Goal: Contribute content

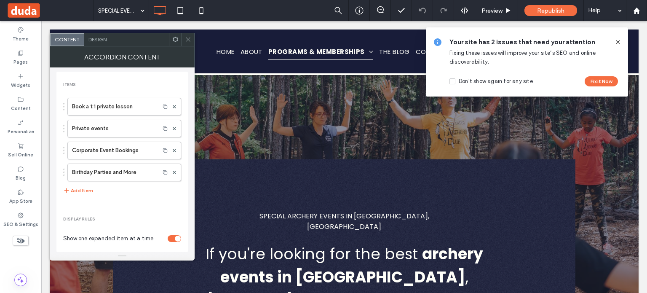
scroll to position [632, 0]
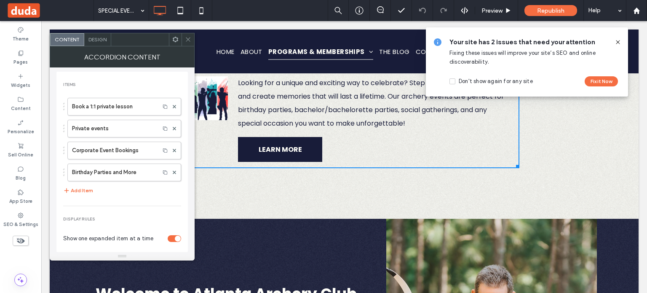
click at [187, 38] on icon at bounding box center [188, 39] width 6 height 6
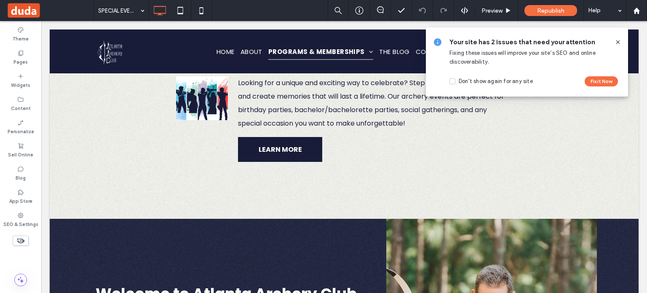
click at [613, 43] on div at bounding box center [614, 42] width 13 height 9
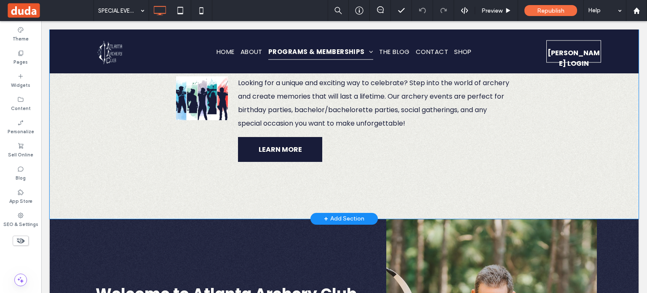
click at [445, 158] on div "We have fun archery events all year long, but if you have a special occasion we…" at bounding box center [344, 34] width 589 height 369
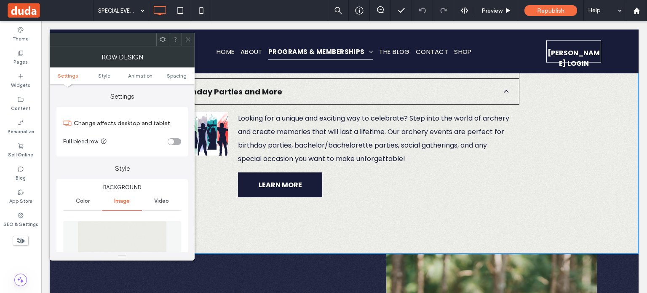
scroll to position [548, 0]
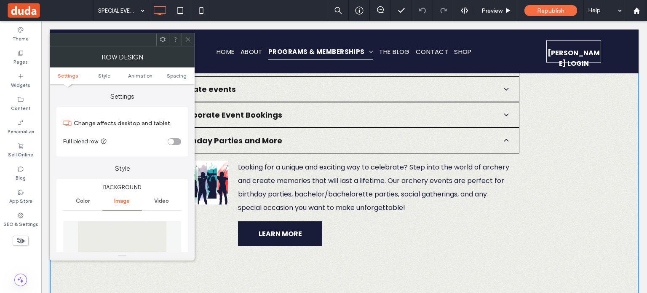
click at [187, 38] on icon at bounding box center [188, 39] width 6 height 6
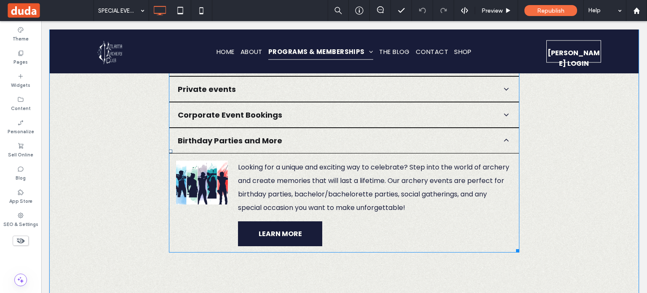
click at [471, 177] on p "Looking for a unique and exciting way to celebrate? Step into the world of arch…" at bounding box center [375, 188] width 274 height 54
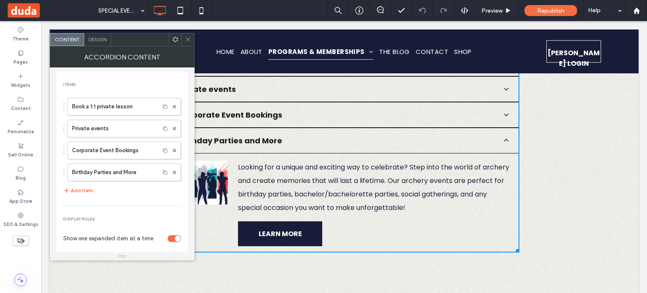
click at [191, 37] on div at bounding box center [188, 39] width 13 height 13
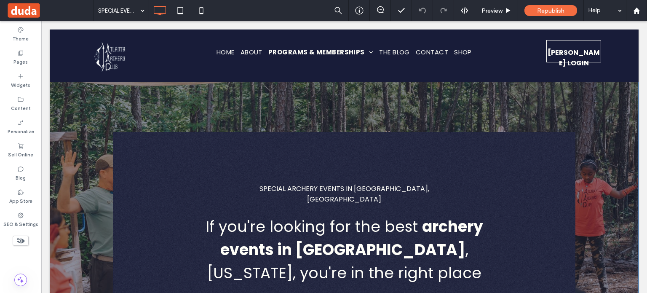
scroll to position [0, 0]
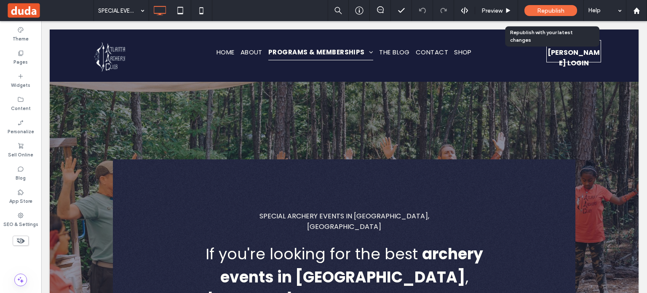
click at [541, 10] on span "Republish" at bounding box center [550, 10] width 27 height 7
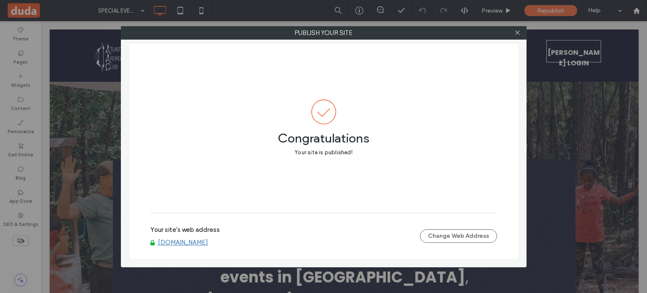
click at [522, 32] on div at bounding box center [518, 33] width 13 height 13
click at [516, 32] on icon at bounding box center [518, 33] width 6 height 6
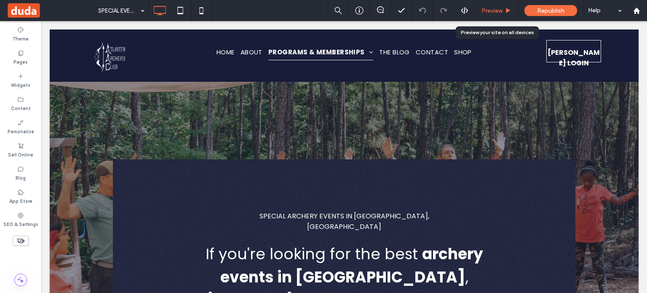
click at [482, 11] on span "Preview" at bounding box center [492, 10] width 21 height 7
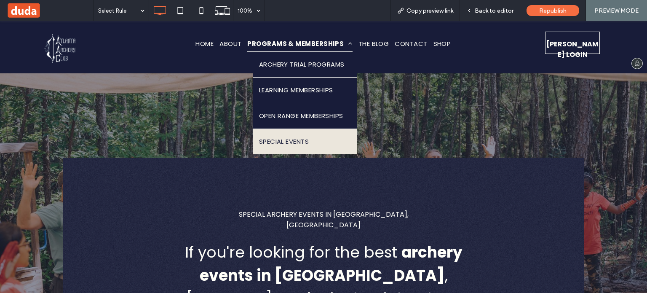
drag, startPoint x: 305, startPoint y: 136, endPoint x: 310, endPoint y: 157, distance: 21.3
click at [305, 136] on span "SPECIAL EVENTS" at bounding box center [284, 141] width 50 height 13
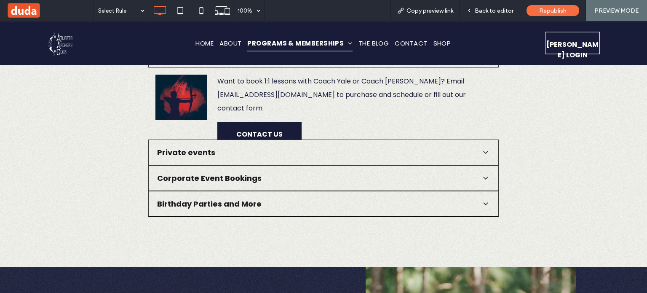
scroll to position [540, 0]
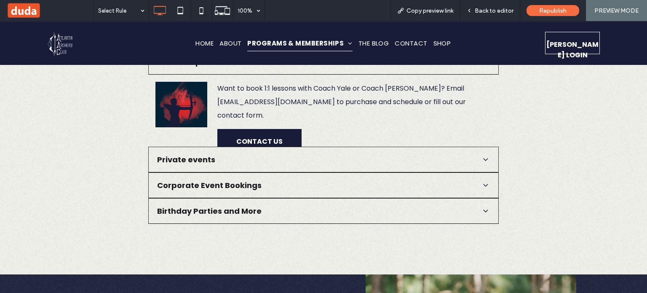
click at [285, 198] on div "Birthday Parties and More" at bounding box center [323, 211] width 351 height 26
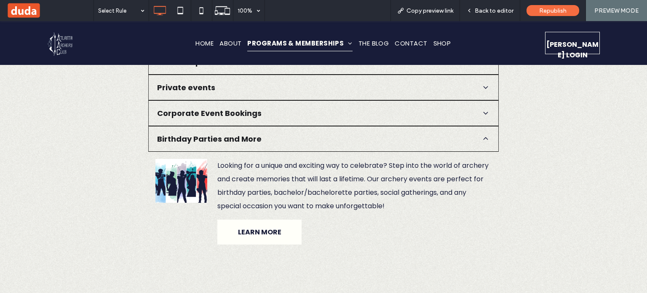
drag, startPoint x: 277, startPoint y: 204, endPoint x: 303, endPoint y: 221, distance: 31.0
click at [277, 220] on span "LEARN MORE" at bounding box center [259, 232] width 67 height 24
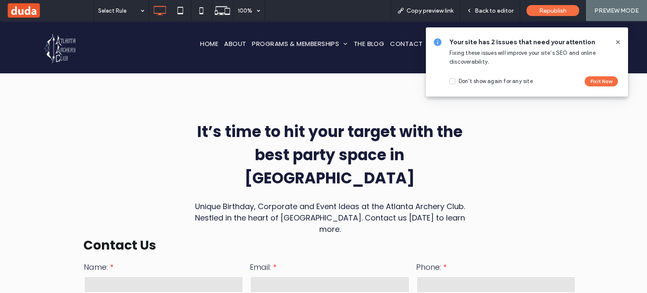
click at [618, 41] on use at bounding box center [618, 42] width 4 height 4
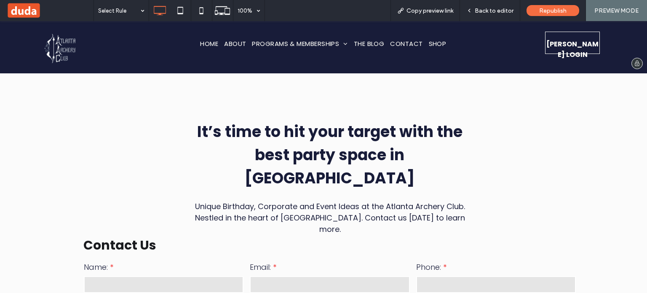
click at [67, 45] on img at bounding box center [60, 47] width 47 height 42
click at [60, 46] on img at bounding box center [60, 47] width 47 height 42
click at [59, 47] on img at bounding box center [60, 47] width 47 height 42
drag, startPoint x: 203, startPoint y: 60, endPoint x: 203, endPoint y: 39, distance: 21.1
click at [203, 39] on span "HOME" at bounding box center [209, 43] width 20 height 16
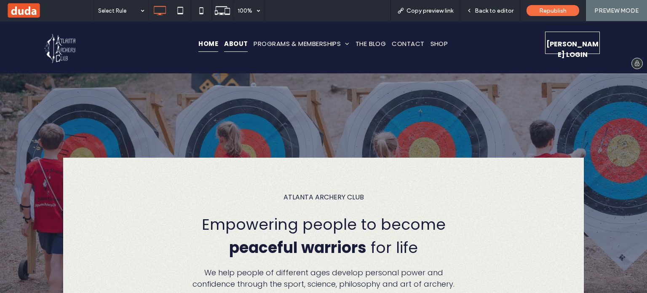
click at [224, 41] on span "ABOUT" at bounding box center [236, 43] width 24 height 16
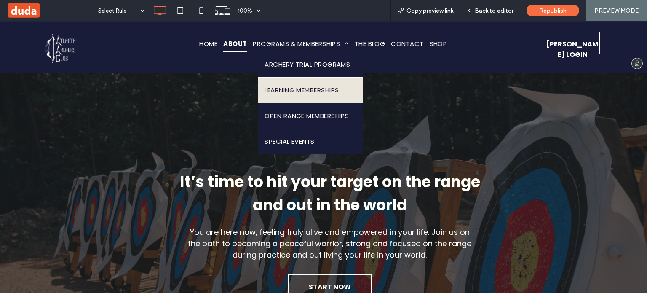
click at [312, 89] on span "LEARNING MEMBERSHIPS" at bounding box center [302, 90] width 74 height 13
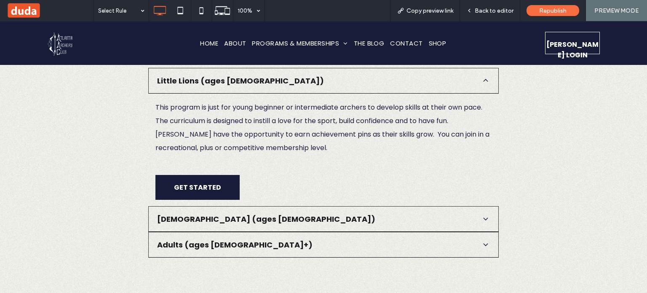
scroll to position [1383, 0]
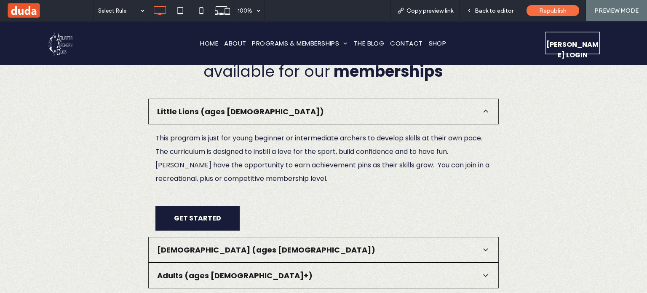
click at [248, 244] on span "[DEMOGRAPHIC_DATA] (ages [DEMOGRAPHIC_DATA])" at bounding box center [317, 249] width 321 height 11
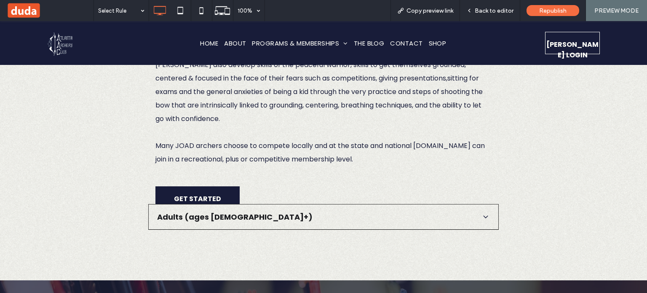
scroll to position [1551, 0]
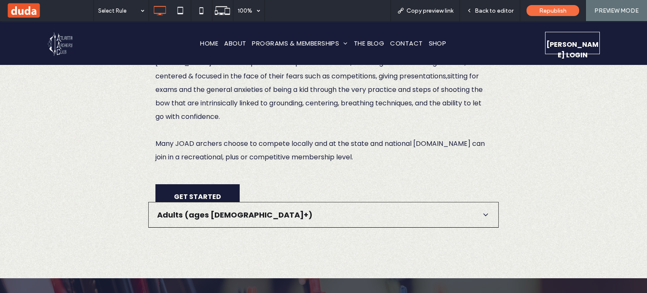
click at [239, 202] on div "Adults (ages [DEMOGRAPHIC_DATA]+)" at bounding box center [323, 215] width 351 height 26
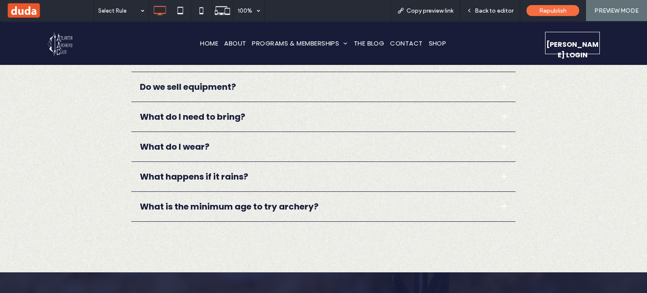
scroll to position [3785, 0]
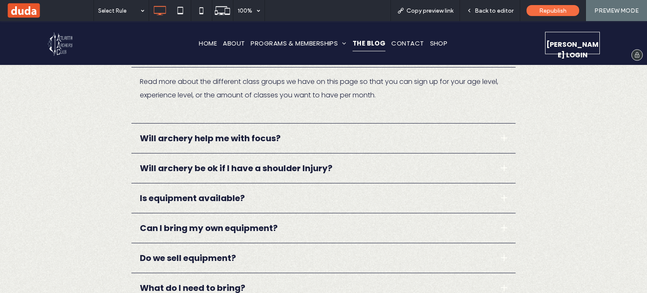
click at [361, 45] on span "THE BLOG" at bounding box center [369, 43] width 33 height 16
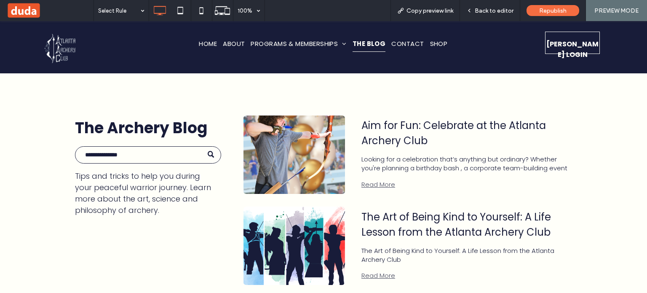
click at [389, 126] on link "Aim for Fun: Celebrate at the Atlanta Archery Club" at bounding box center [465, 133] width 207 height 30
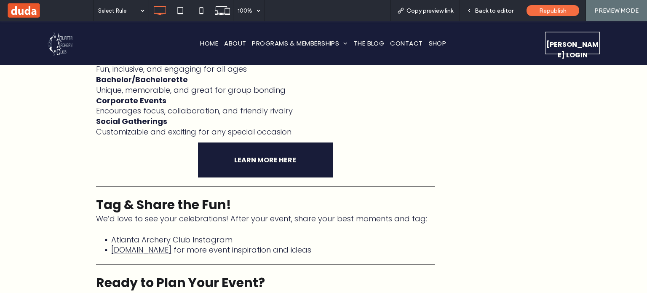
scroll to position [1349, 0]
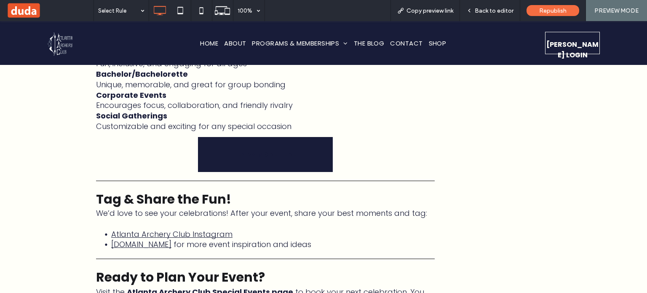
click at [269, 161] on link "LEARN MORE HERE" at bounding box center [265, 154] width 135 height 35
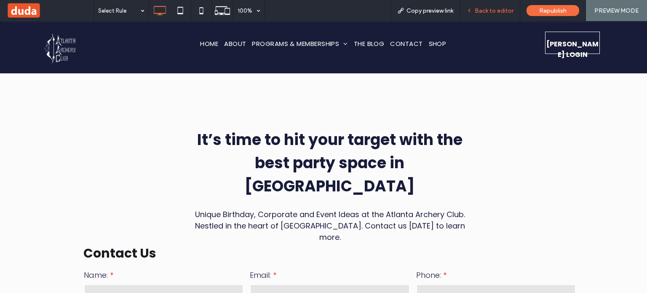
click at [489, 11] on span "Back to editor" at bounding box center [494, 10] width 39 height 7
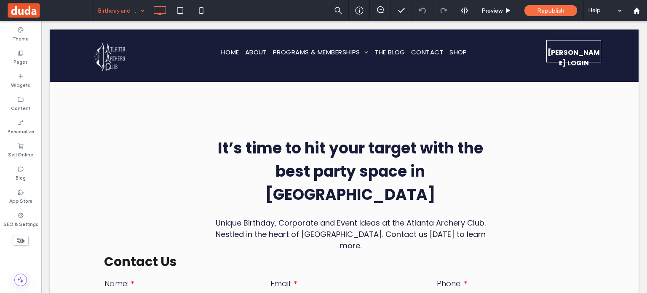
click at [142, 11] on div "Birthday and Corporate Event AAC Contact" at bounding box center [121, 10] width 55 height 21
click at [24, 57] on label "Pages" at bounding box center [20, 60] width 14 height 9
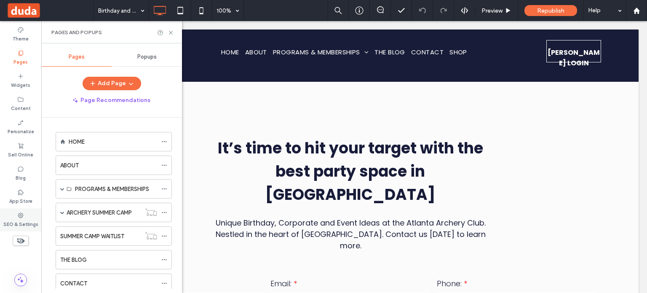
click at [12, 209] on div "SEO & Settings" at bounding box center [20, 219] width 41 height 23
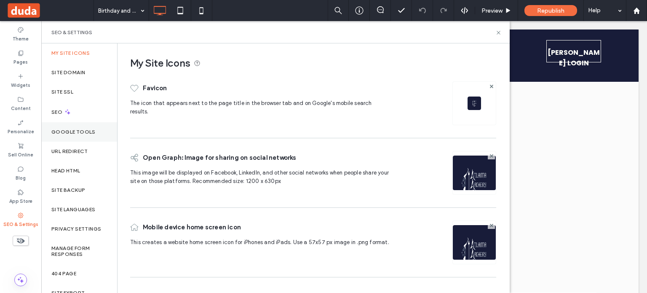
click at [86, 126] on div "Google Tools" at bounding box center [79, 131] width 76 height 19
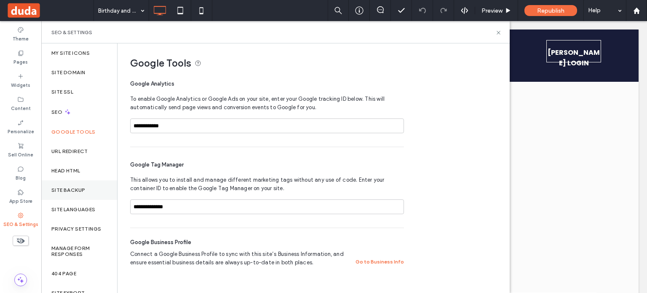
click at [67, 189] on label "Site Backup" at bounding box center [68, 190] width 34 height 6
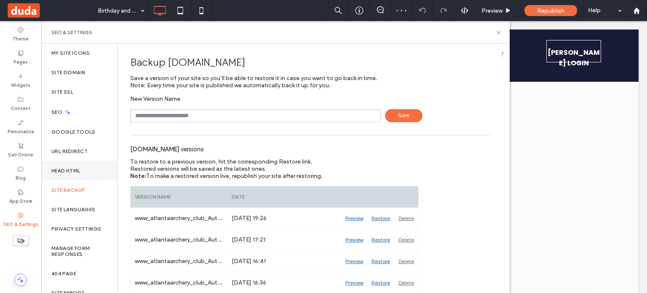
click at [68, 169] on label "Head HTML" at bounding box center [65, 171] width 29 height 6
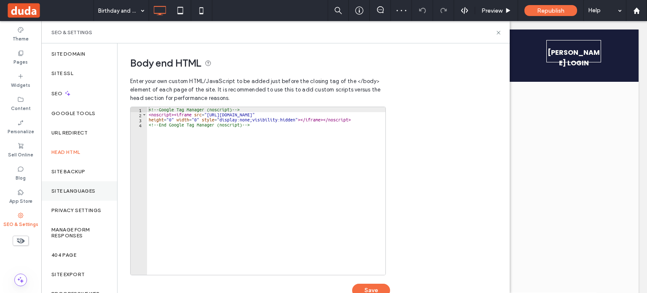
scroll to position [35, 0]
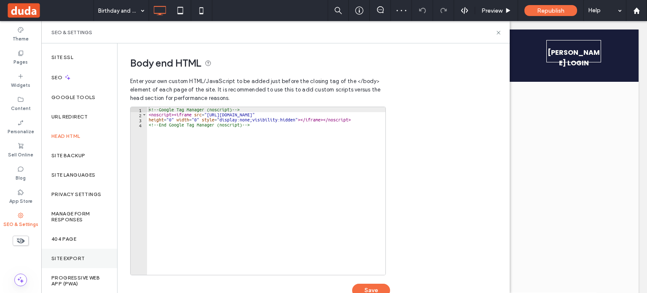
click at [71, 261] on div "Site Export" at bounding box center [79, 258] width 76 height 19
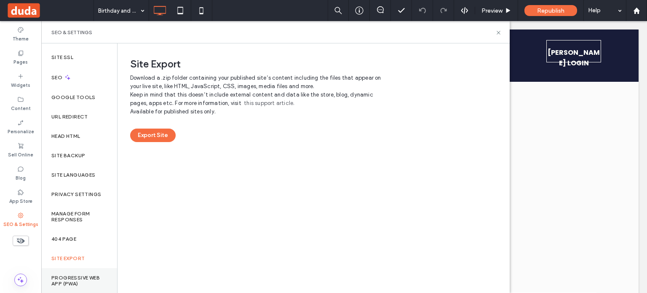
click at [78, 269] on div "Progressive Web App (PWA)" at bounding box center [79, 280] width 76 height 25
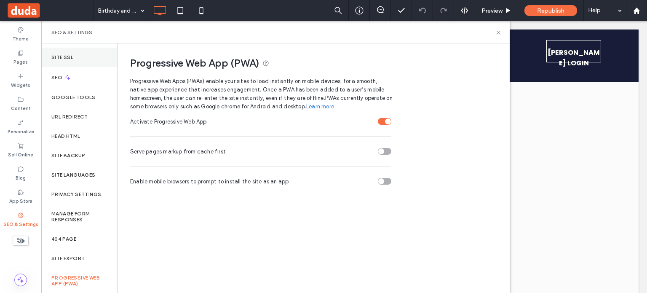
click at [67, 58] on label "Site SSL" at bounding box center [62, 57] width 22 height 6
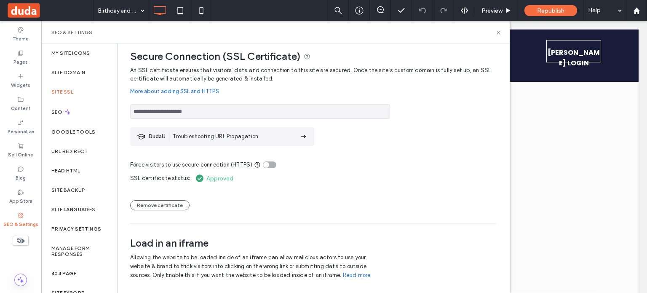
scroll to position [0, 0]
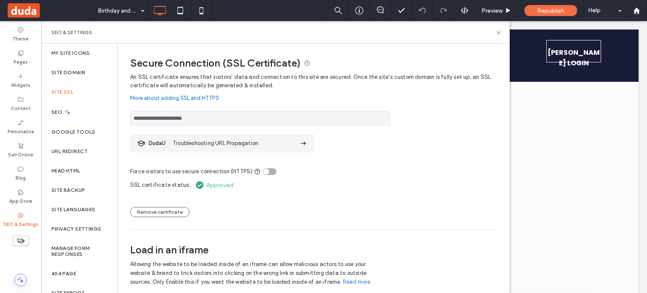
click at [212, 116] on input "**********" at bounding box center [260, 118] width 260 height 15
drag, startPoint x: 202, startPoint y: 117, endPoint x: 132, endPoint y: 120, distance: 70.4
click at [122, 120] on div "**********" at bounding box center [310, 178] width 385 height 270
click at [543, 12] on span "Republish" at bounding box center [550, 10] width 27 height 7
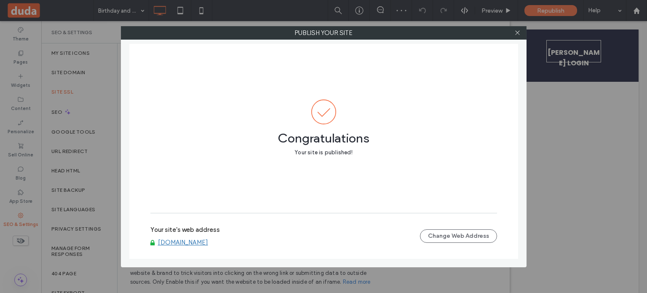
click at [184, 242] on link "[DOMAIN_NAME]" at bounding box center [183, 243] width 50 height 8
click at [513, 32] on div at bounding box center [518, 33] width 13 height 13
click at [518, 32] on icon at bounding box center [518, 33] width 6 height 6
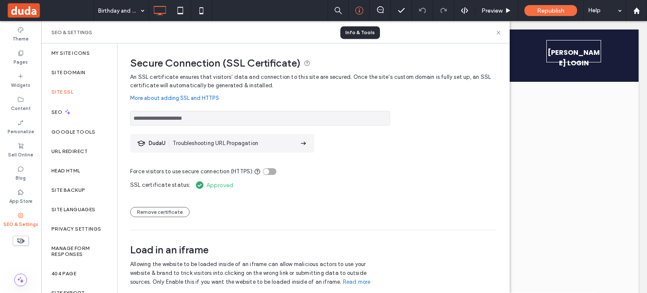
click at [357, 14] on icon at bounding box center [359, 10] width 8 height 8
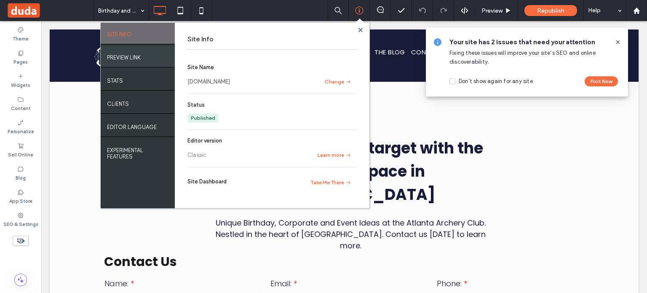
click at [139, 49] on div "PREVIEW LINK" at bounding box center [138, 56] width 74 height 21
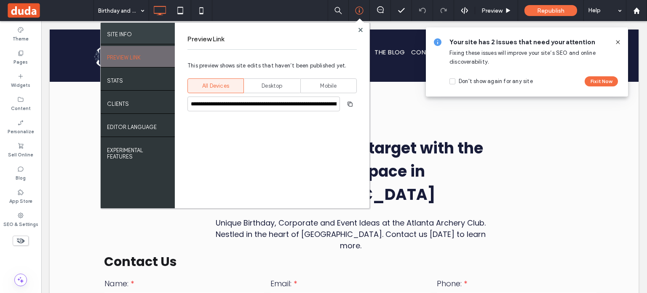
click at [136, 32] on div "SITE INFO" at bounding box center [138, 33] width 74 height 21
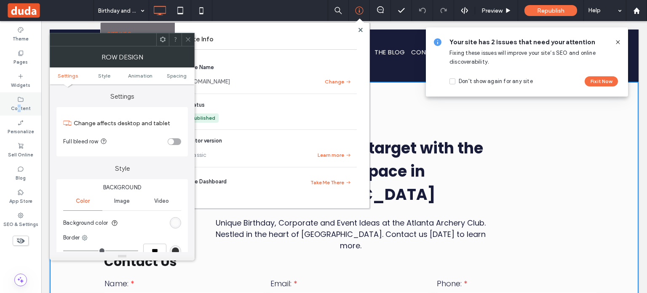
click at [19, 104] on label "Content" at bounding box center [21, 107] width 20 height 9
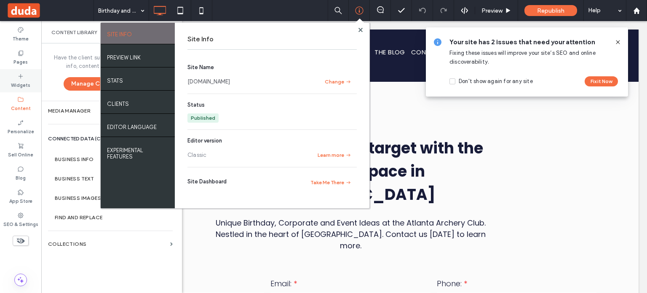
click at [22, 90] on div "Widgets" at bounding box center [20, 80] width 41 height 23
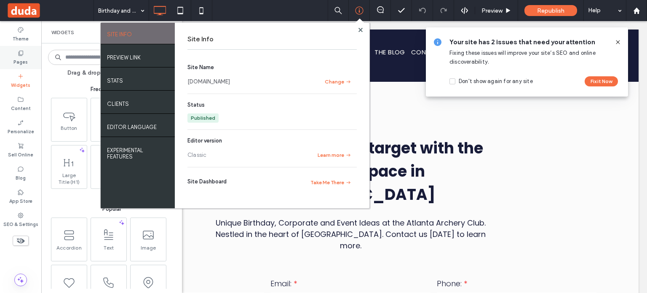
click at [23, 55] on icon at bounding box center [20, 53] width 7 height 7
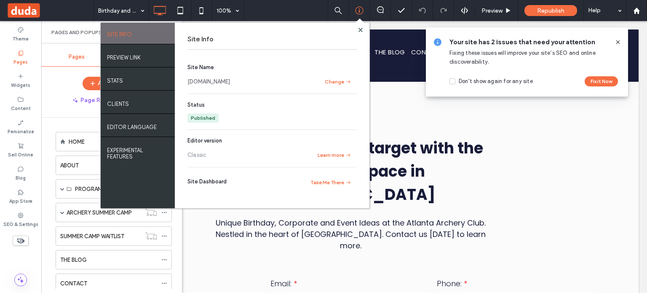
click at [363, 29] on div at bounding box center [360, 30] width 6 height 6
click at [361, 29] on div at bounding box center [360, 30] width 6 height 6
click at [360, 29] on use at bounding box center [360, 29] width 4 height 4
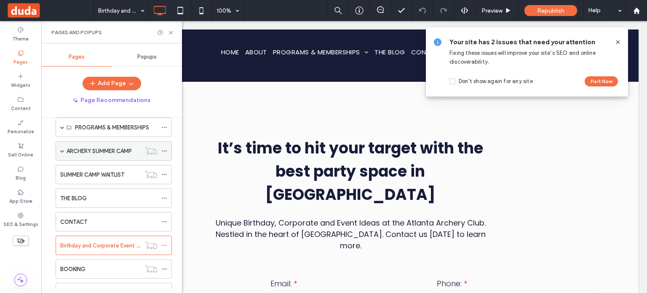
scroll to position [42, 0]
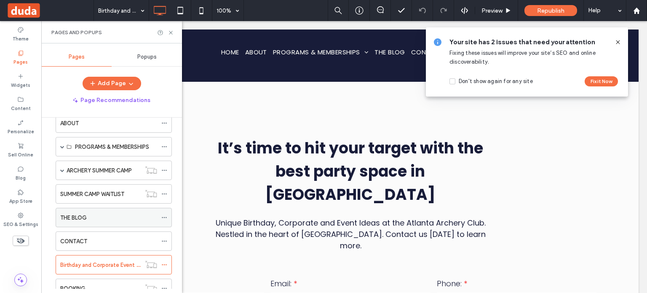
click at [97, 213] on div "THE BLOG" at bounding box center [108, 217] width 97 height 9
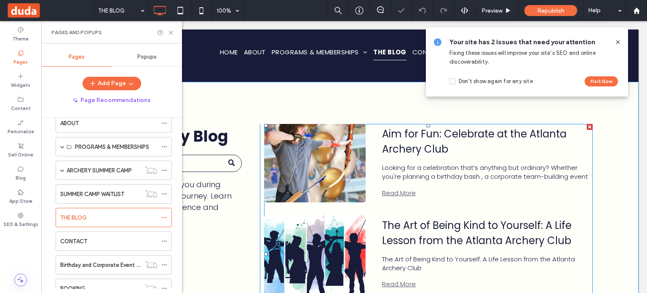
click at [435, 145] on link "Aim for Fun: Celebrate at the Atlanta Archery Club" at bounding box center [485, 141] width 207 height 30
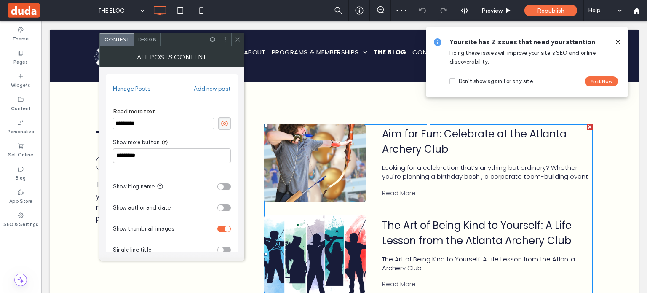
click at [398, 195] on link "Read More" at bounding box center [485, 193] width 207 height 13
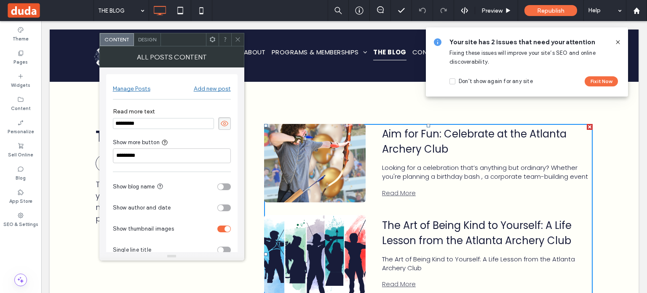
click at [140, 81] on div "Manage Posts" at bounding box center [132, 86] width 38 height 16
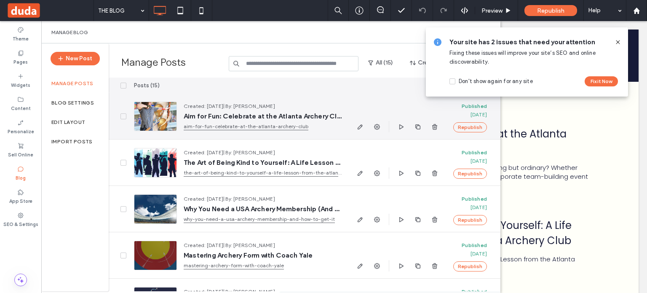
click at [365, 128] on div at bounding box center [397, 126] width 85 height 11
click at [363, 128] on icon "button" at bounding box center [360, 127] width 7 height 7
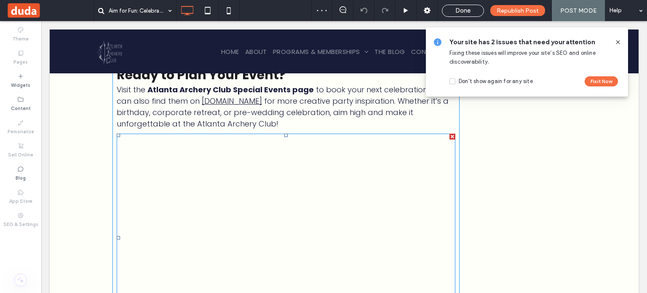
click at [277, 202] on li "[GEOGRAPHIC_DATA] Corporate Event Venue" at bounding box center [290, 205] width 330 height 7
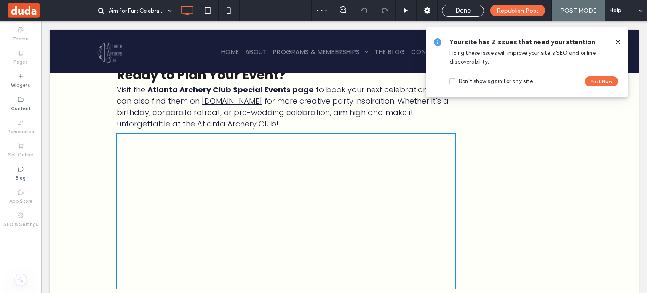
type input "*******"
type input "**"
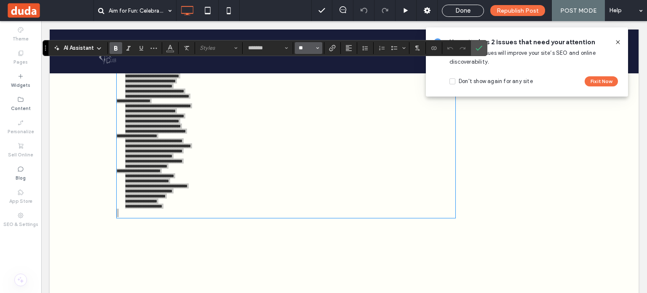
click at [311, 48] on input "**" at bounding box center [306, 48] width 16 height 7
click at [317, 48] on icon "Size" at bounding box center [317, 47] width 3 height 3
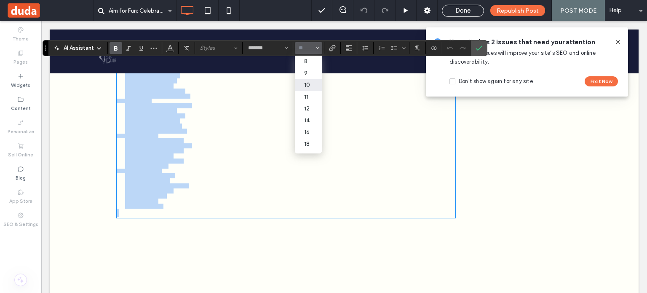
type input "**"
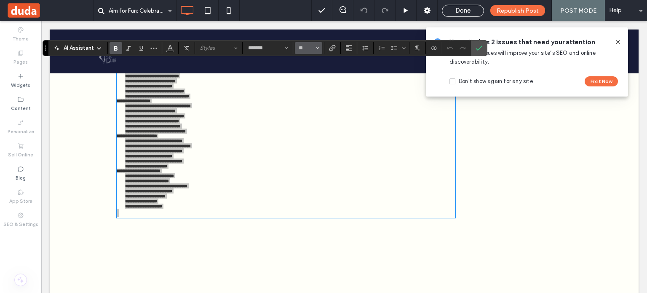
click at [317, 48] on use "Size" at bounding box center [317, 48] width 3 height 2
click at [316, 59] on label "8" at bounding box center [308, 62] width 27 height 12
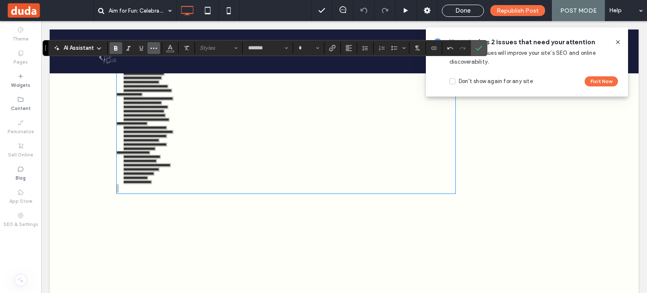
click at [153, 48] on use "More" at bounding box center [154, 48] width 6 height 1
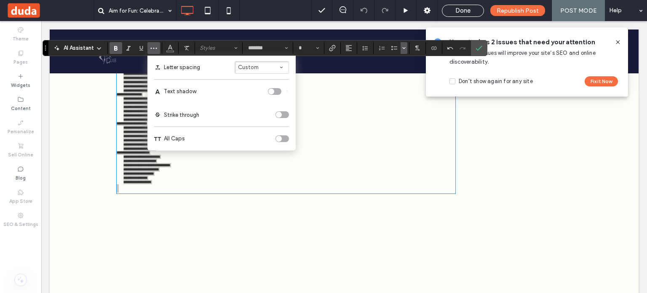
click at [402, 48] on icon "Bulleted list menu" at bounding box center [404, 48] width 5 height 5
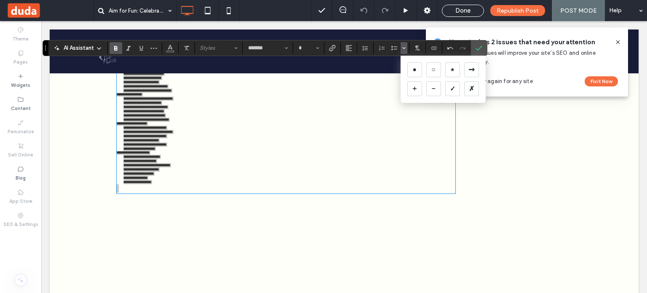
click at [402, 48] on icon "Bulleted list menu" at bounding box center [404, 48] width 5 height 5
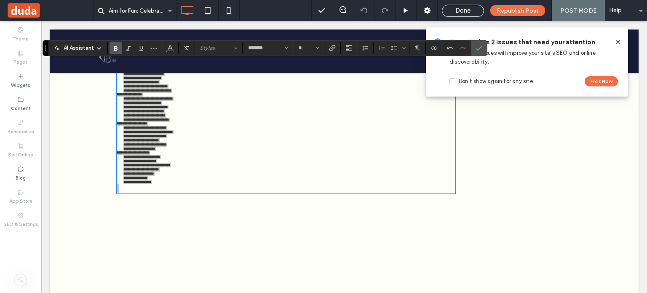
click at [103, 45] on div "AI Assistant" at bounding box center [78, 48] width 56 height 8
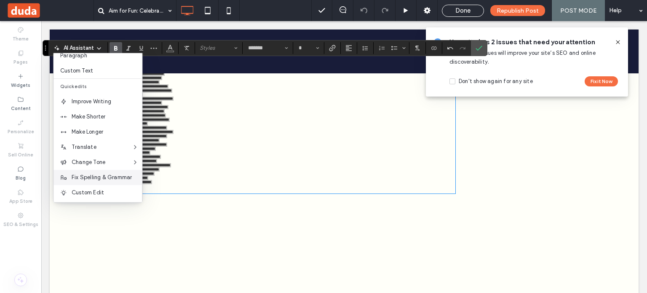
scroll to position [56, 0]
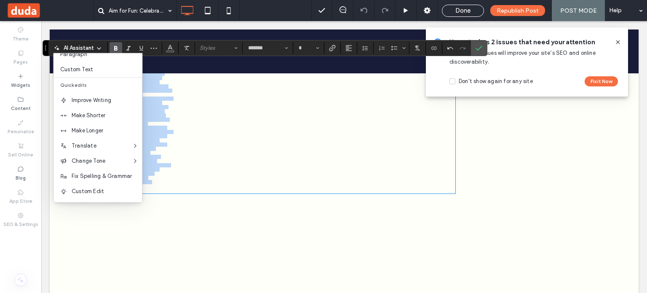
click at [223, 134] on li "**********" at bounding box center [290, 132] width 332 height 4
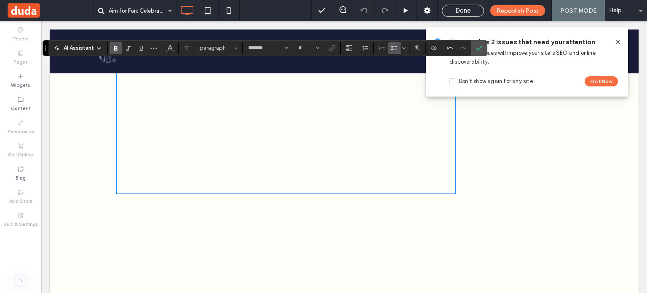
click at [236, 180] on li "**********" at bounding box center [290, 178] width 332 height 4
drag, startPoint x: 215, startPoint y: 231, endPoint x: 223, endPoint y: 178, distance: 53.7
click at [129, 101] on div "**********" at bounding box center [286, 128] width 339 height 131
drag, startPoint x: 235, startPoint y: 208, endPoint x: 230, endPoint y: 209, distance: 5.5
click at [234, 184] on ul "**********" at bounding box center [286, 170] width 339 height 30
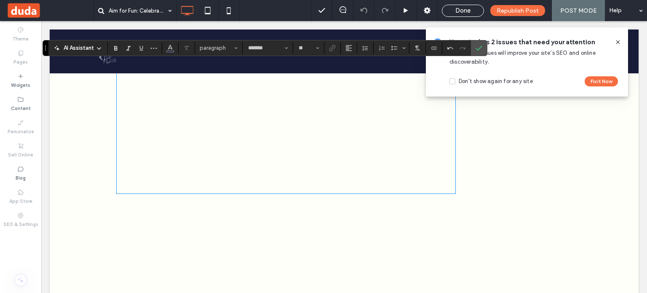
type input "*"
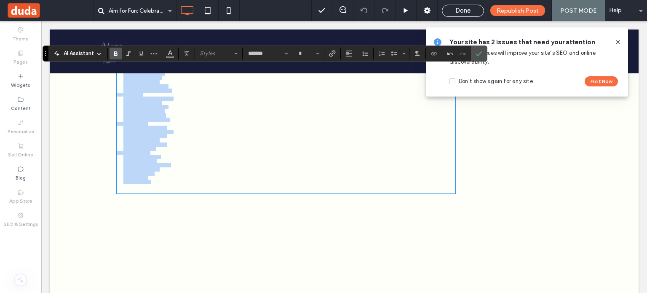
scroll to position [1580, 0]
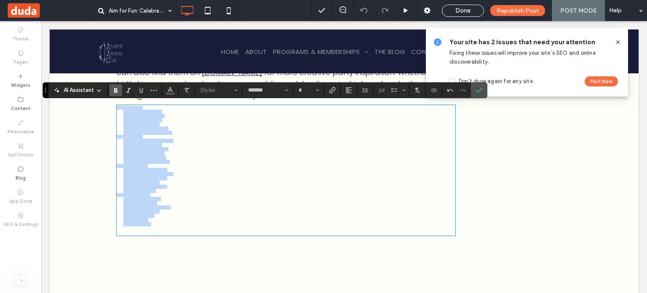
drag, startPoint x: 216, startPoint y: 220, endPoint x: 108, endPoint y: 102, distance: 160.5
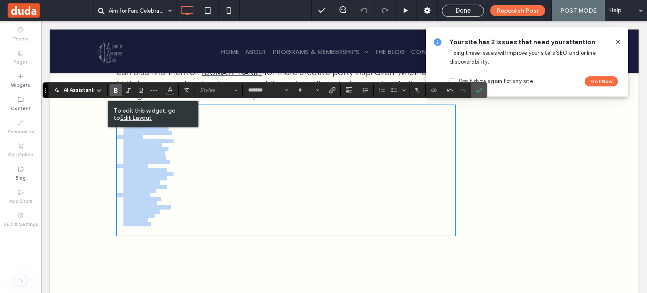
click at [415, 135] on li "**********" at bounding box center [290, 133] width 332 height 4
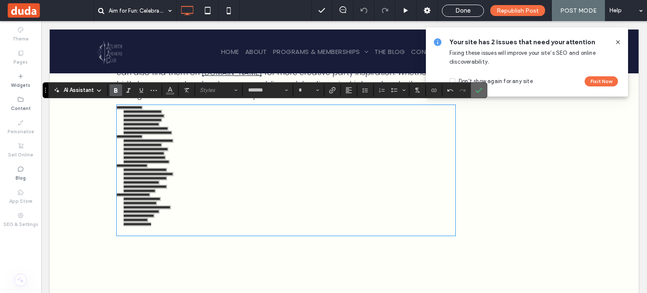
click at [477, 91] on use "Confirm" at bounding box center [479, 90] width 7 height 5
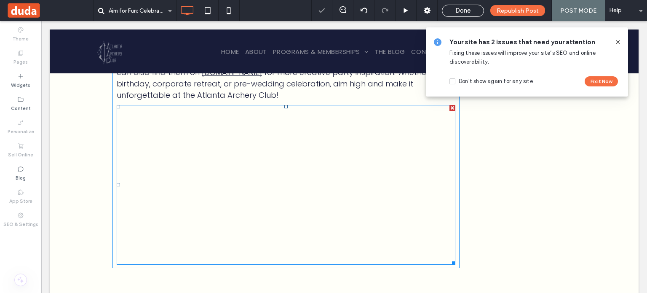
click at [316, 177] on li "Corporate Retreat Activities [US_STATE]" at bounding box center [290, 174] width 332 height 5
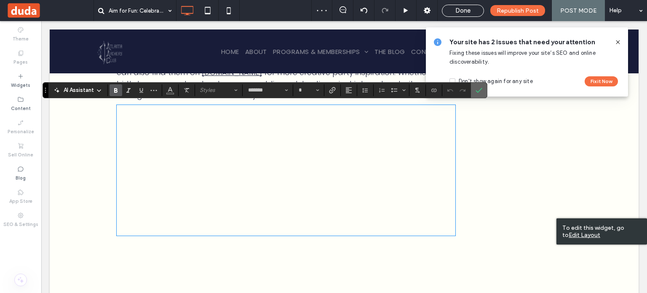
click at [478, 90] on icon "Confirm" at bounding box center [479, 90] width 7 height 7
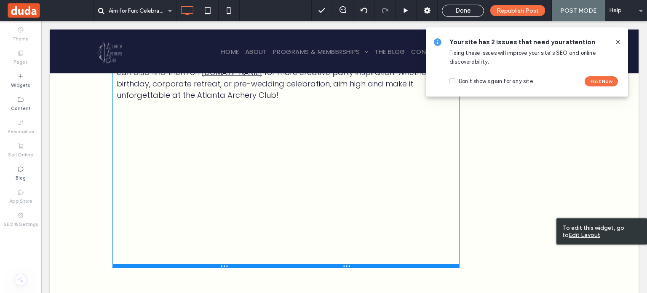
drag, startPoint x: 414, startPoint y: 277, endPoint x: 401, endPoint y: 226, distance: 51.6
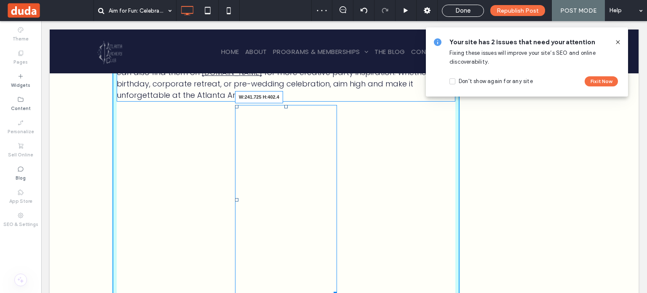
drag, startPoint x: 451, startPoint y: 271, endPoint x: 333, endPoint y: 243, distance: 120.4
click at [333, 243] on div "For Birthday Parties Atlanta Archery Birthday Party Kids Archery Party North At…" at bounding box center [286, 200] width 102 height 190
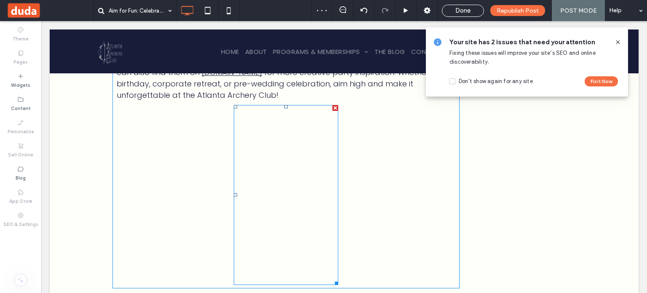
click at [299, 232] on h3 "General Booking & Location" at bounding box center [286, 234] width 105 height 5
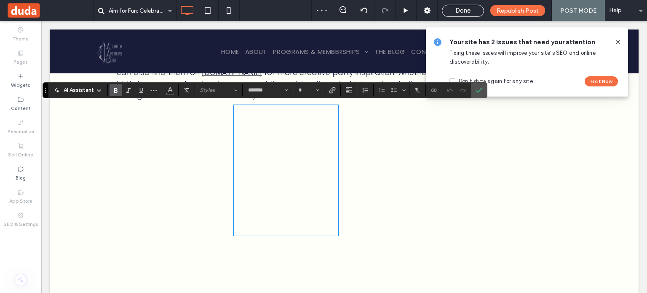
type input "**"
click at [330, 235] on p at bounding box center [286, 230] width 105 height 8
click at [376, 276] on div "Click To Paste" at bounding box center [286, 260] width 347 height 30
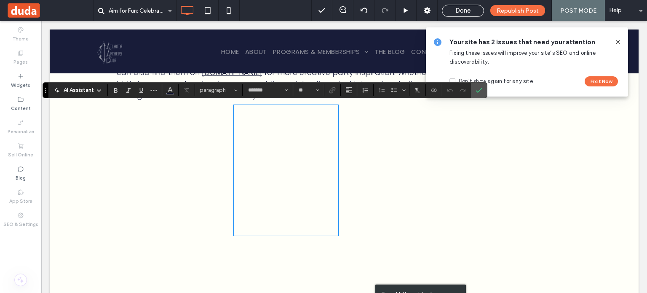
click at [325, 236] on div "**********" at bounding box center [286, 170] width 105 height 131
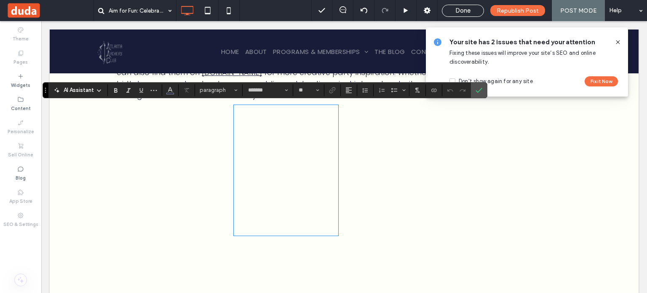
click at [622, 44] on div "Your site has 2 issues that need your attention Fixing these issues will improv…" at bounding box center [527, 61] width 202 height 69
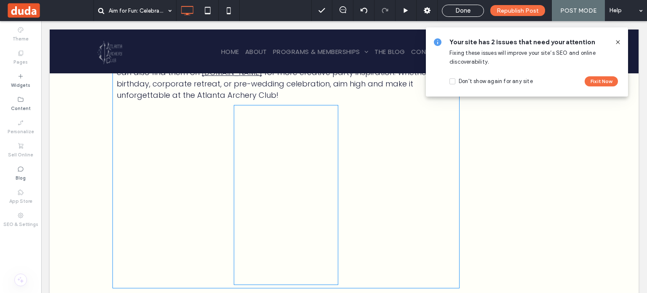
click at [278, 222] on strong "Archery Bachelorette Party [US_STATE]" at bounding box center [280, 224] width 78 height 5
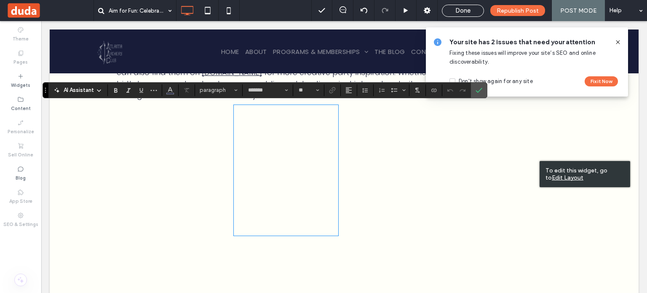
drag, startPoint x: 478, startPoint y: 89, endPoint x: 474, endPoint y: 92, distance: 5.4
click at [478, 89] on icon "Confirm" at bounding box center [479, 90] width 7 height 7
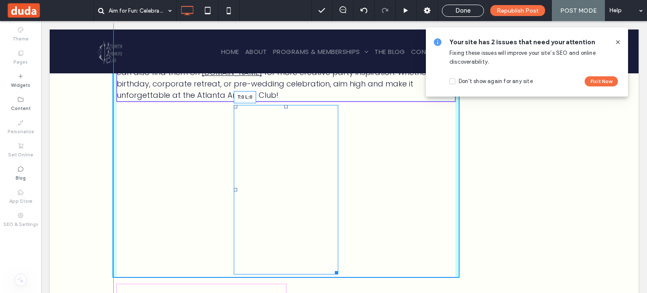
drag, startPoint x: 232, startPoint y: 106, endPoint x: 115, endPoint y: 100, distance: 116.5
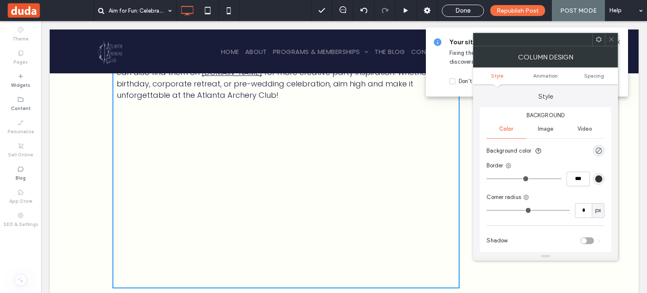
click at [610, 38] on icon at bounding box center [612, 39] width 6 height 6
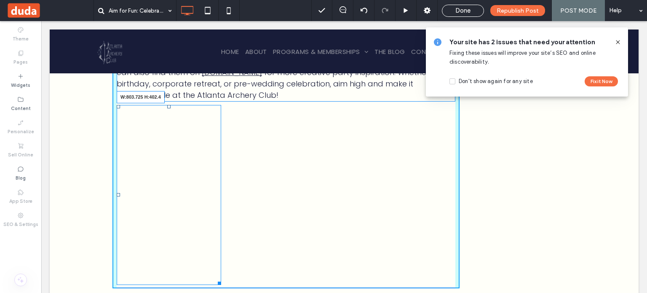
drag, startPoint x: 215, startPoint y: 272, endPoint x: 515, endPoint y: 205, distance: 306.8
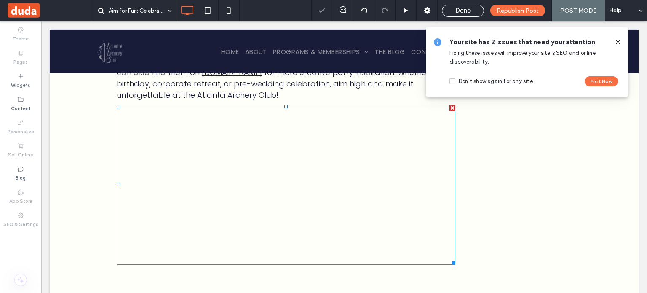
click at [195, 202] on li "[PERSON_NAME][GEOGRAPHIC_DATA] Bachelorette Fun" at bounding box center [290, 199] width 332 height 5
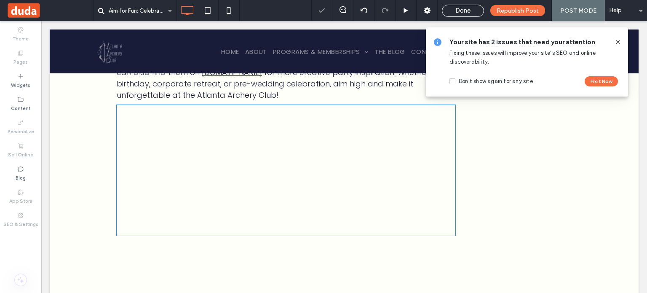
type input "*******"
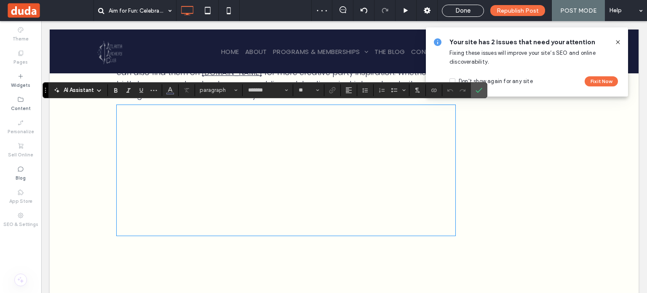
type input "*"
click at [124, 172] on strong "**********" at bounding box center [145, 169] width 43 height 3
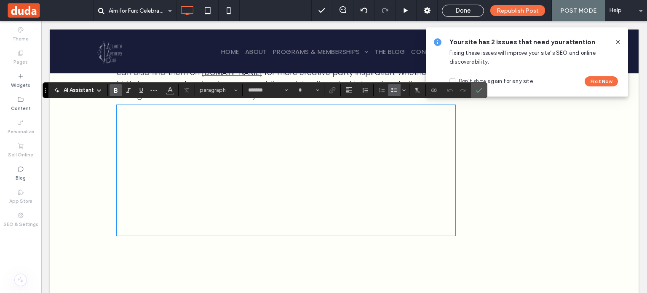
drag, startPoint x: 119, startPoint y: 224, endPoint x: 119, endPoint y: 217, distance: 6.8
click at [124, 201] on li "**********" at bounding box center [290, 199] width 332 height 4
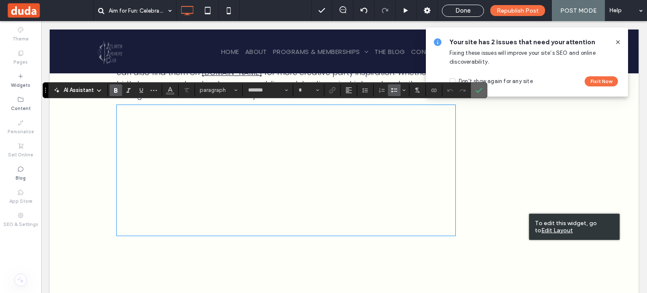
click at [479, 87] on icon "Confirm" at bounding box center [479, 90] width 7 height 7
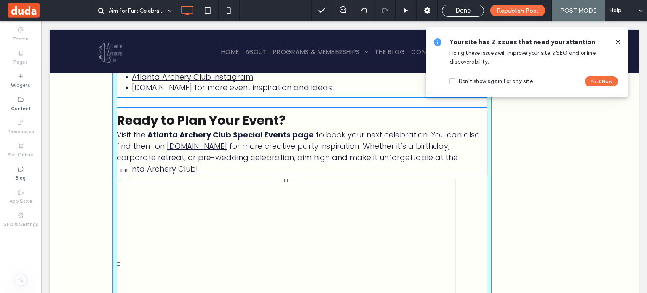
drag, startPoint x: 115, startPoint y: 190, endPoint x: 176, endPoint y: 214, distance: 65.7
click at [151, 192] on div "For Birthday Parties Atlanta Archery Birthday Party Kids Archery Party North At…" at bounding box center [286, 263] width 339 height 169
drag, startPoint x: 116, startPoint y: 188, endPoint x: 238, endPoint y: 190, distance: 121.4
click at [238, 190] on div "For Birthday Parties Atlanta Archery Birthday Party Kids Archery Party North At…" at bounding box center [286, 263] width 339 height 169
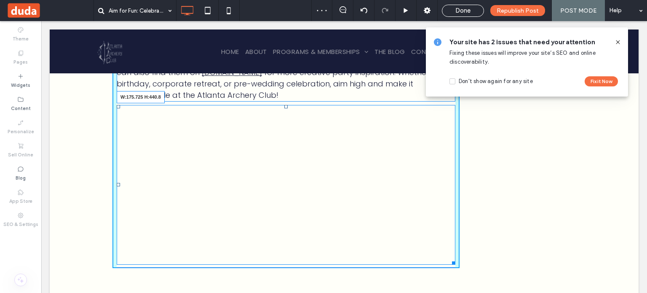
drag, startPoint x: 449, startPoint y: 271, endPoint x: 183, endPoint y: 253, distance: 267.0
click at [183, 253] on div "For Birthday Parties Atlanta Archery Birthday Party Kids Archery Party North At…" at bounding box center [286, 185] width 339 height 160
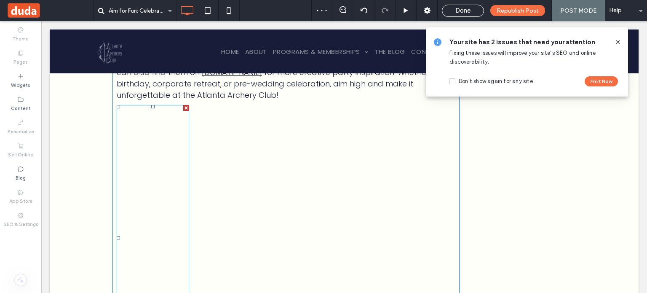
click at [176, 247] on li "Unique Bachelorette Ideas [GEOGRAPHIC_DATA]" at bounding box center [157, 252] width 66 height 10
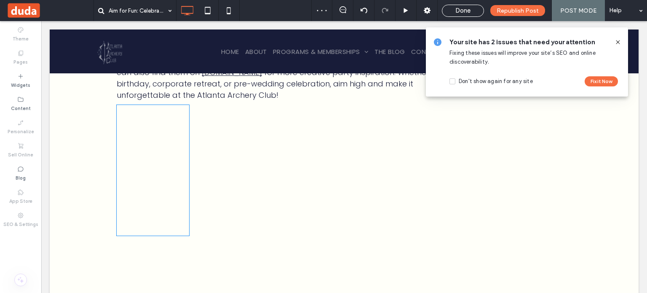
type input "*******"
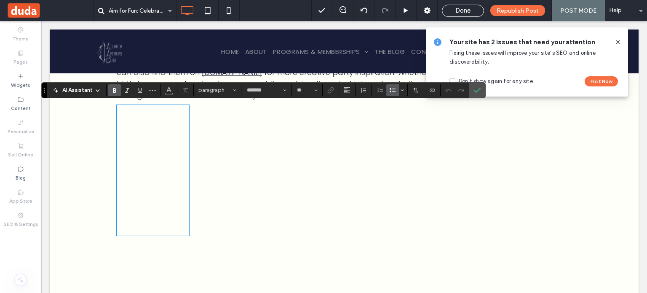
drag, startPoint x: 116, startPoint y: 284, endPoint x: 86, endPoint y: 283, distance: 30.0
click at [117, 235] on p at bounding box center [153, 230] width 73 height 8
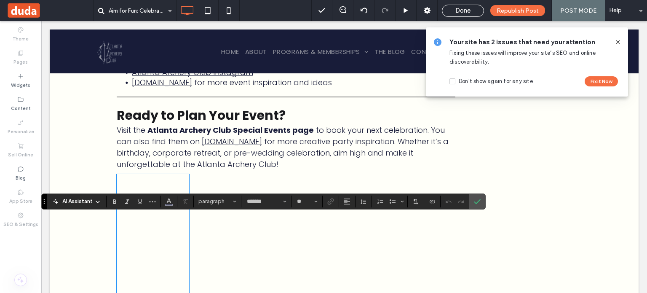
scroll to position [1453, 0]
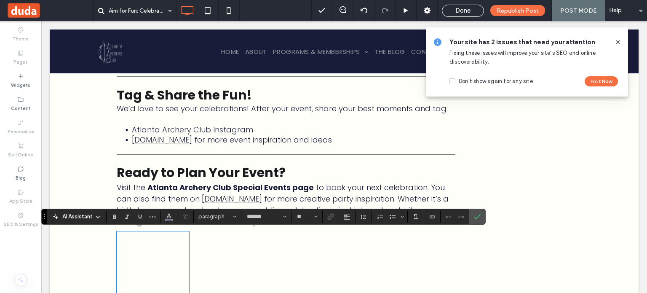
click at [618, 41] on icon at bounding box center [618, 42] width 7 height 7
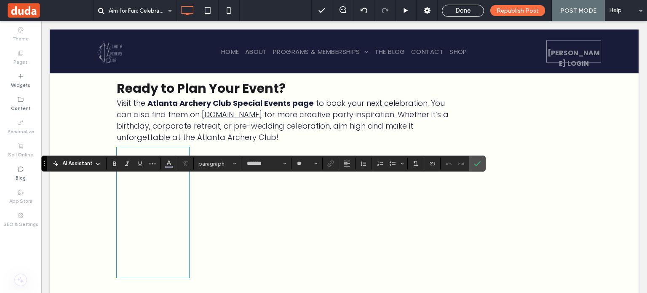
scroll to position [1580, 0]
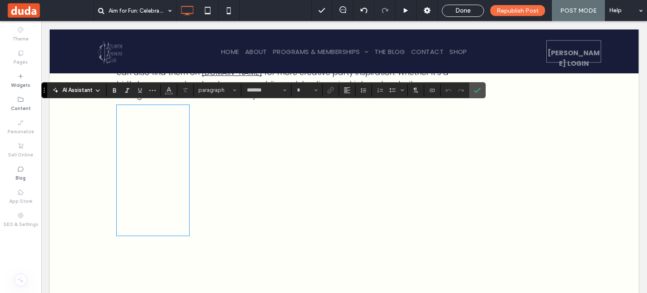
click at [163, 180] on strong "**********" at bounding box center [145, 178] width 43 height 3
type input "*"
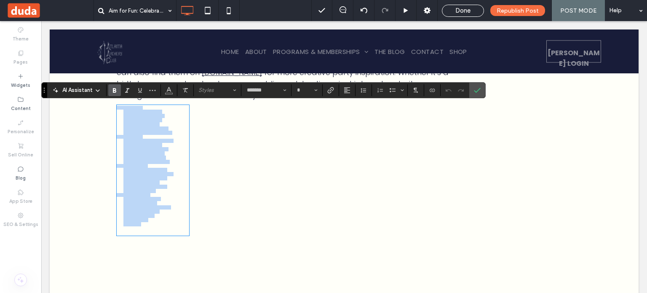
drag, startPoint x: 165, startPoint y: 286, endPoint x: 80, endPoint y: 92, distance: 211.4
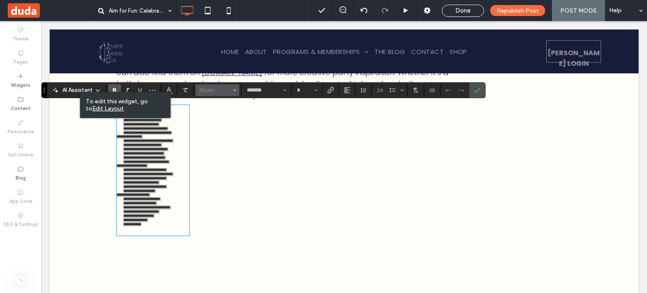
click at [230, 91] on span "Styles" at bounding box center [215, 90] width 33 height 6
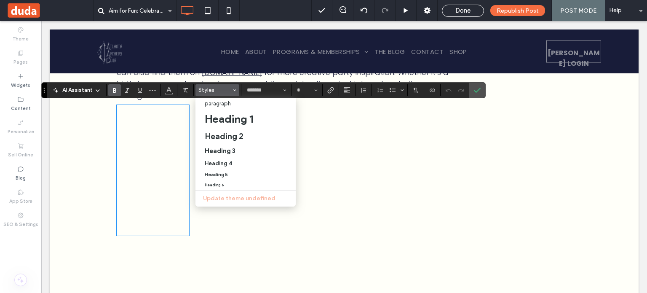
click at [157, 159] on strong "**********" at bounding box center [145, 157] width 42 height 3
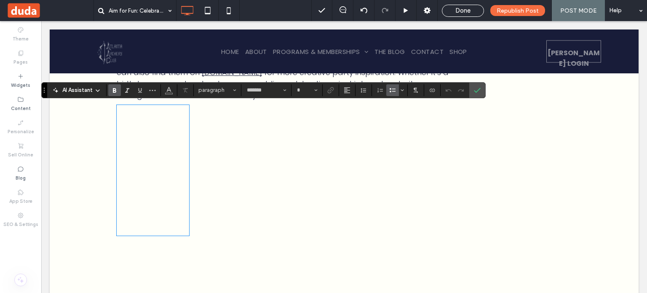
drag, startPoint x: 453, startPoint y: 177, endPoint x: 458, endPoint y: 175, distance: 5.9
click at [479, 89] on icon "Confirm" at bounding box center [477, 90] width 7 height 7
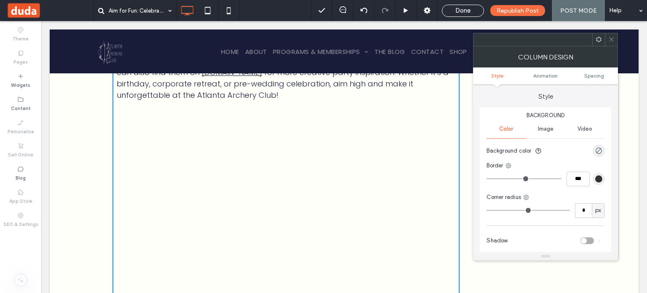
click at [616, 37] on div at bounding box center [611, 39] width 13 height 13
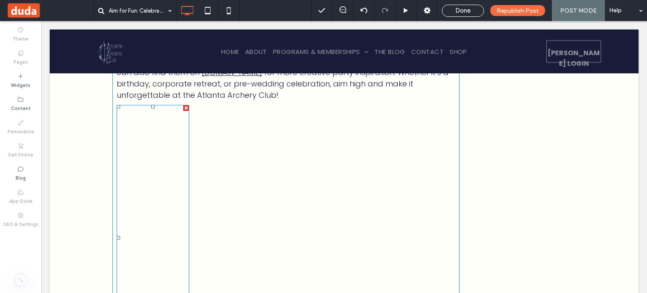
click at [184, 108] on div at bounding box center [186, 108] width 6 height 6
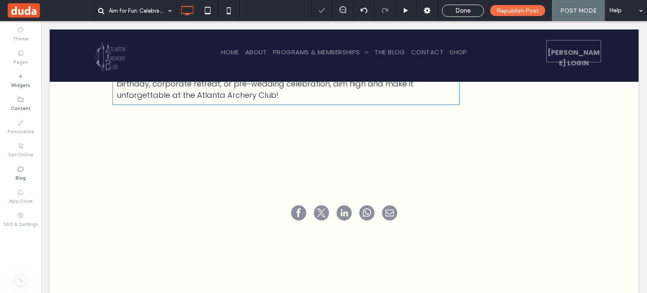
click at [238, 128] on p at bounding box center [201, 126] width 169 height 15
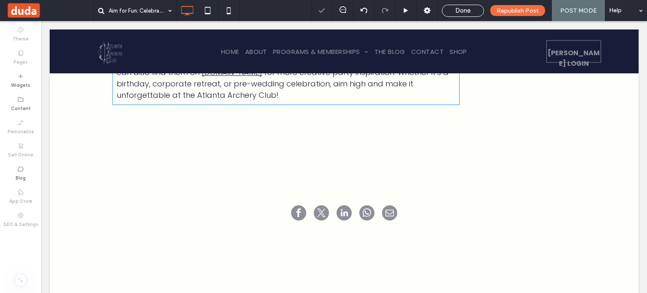
click at [284, 106] on div "Click To Paste" at bounding box center [286, 126] width 347 height 43
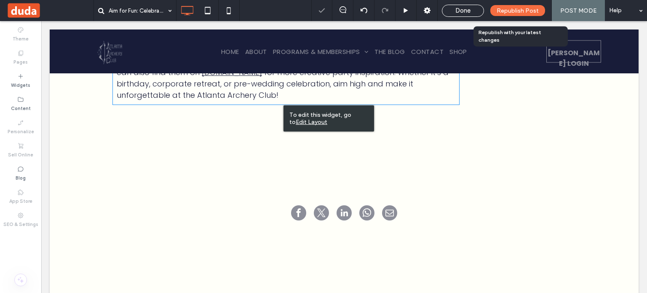
click at [528, 16] on div "Republish Post" at bounding box center [518, 10] width 55 height 11
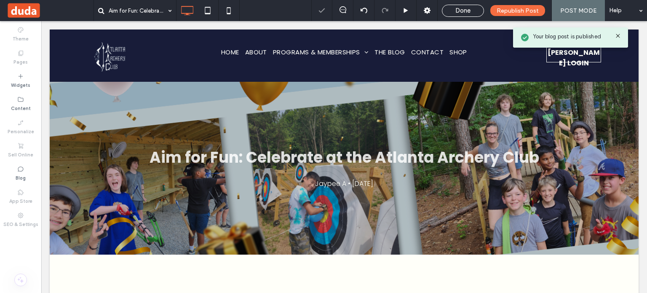
scroll to position [0, 0]
